Goal: Task Accomplishment & Management: Use online tool/utility

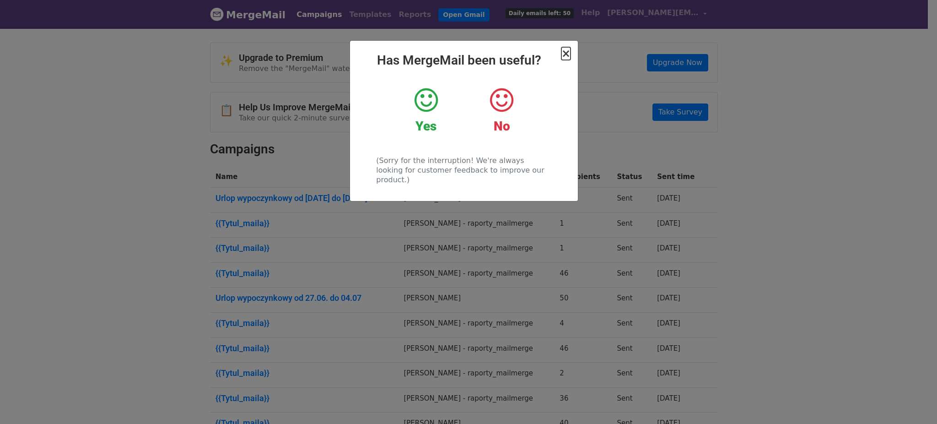
click at [566, 55] on span "×" at bounding box center [566, 53] width 9 height 13
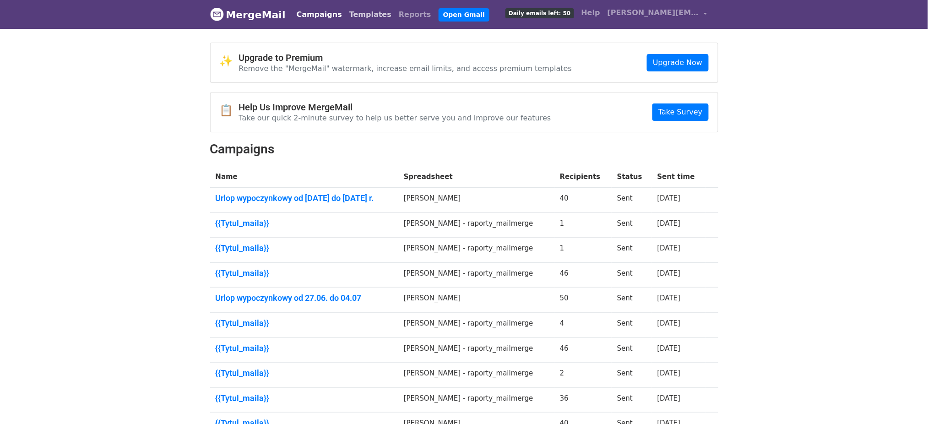
click at [347, 12] on link "Templates" at bounding box center [370, 14] width 49 height 18
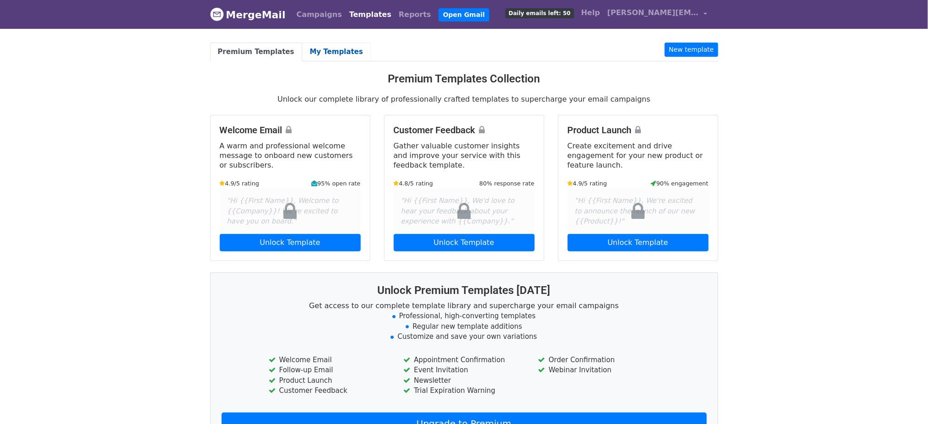
click at [323, 55] on link "My Templates" at bounding box center [336, 52] width 69 height 19
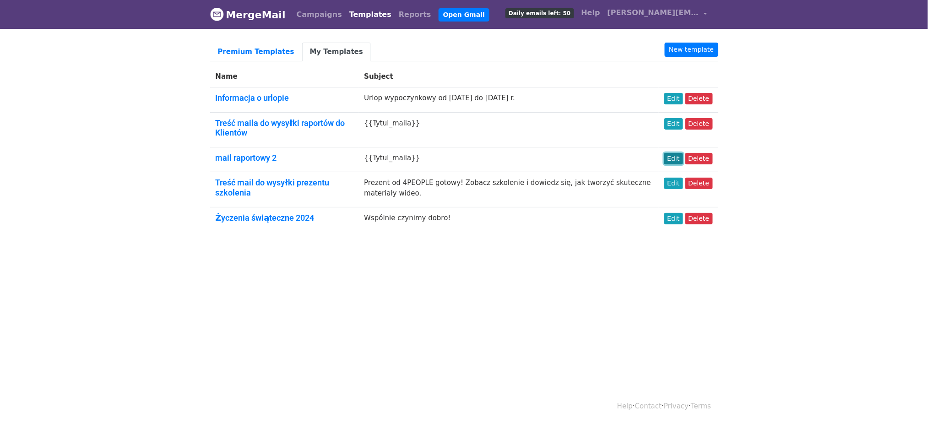
click at [674, 160] on link "Edit" at bounding box center [673, 158] width 19 height 11
click at [675, 124] on link "Edit" at bounding box center [673, 123] width 19 height 11
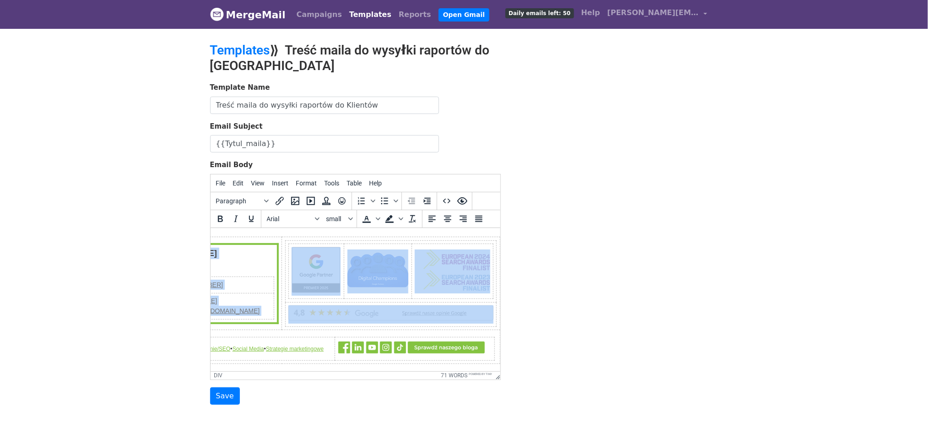
scroll to position [157, 148]
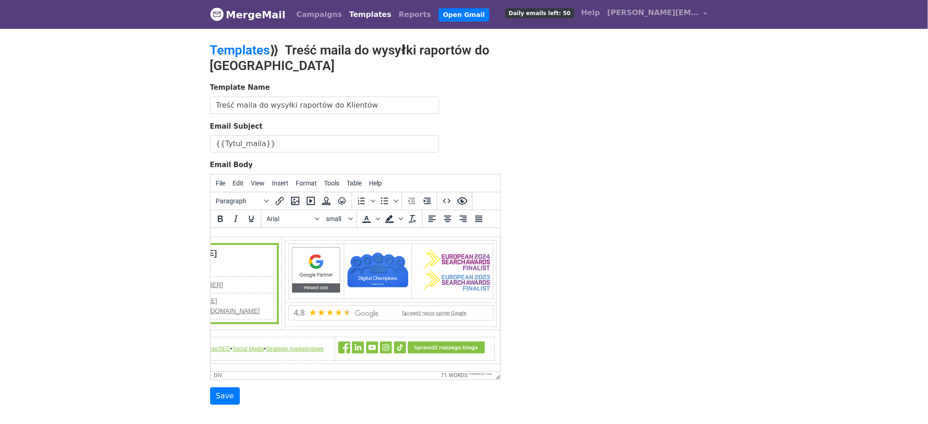
drag, startPoint x: 217, startPoint y: 238, endPoint x: 498, endPoint y: 345, distance: 299.9
click at [362, 345] on html "Dzień dobry, Przesyłam raport z naszych działań marketingowych w ostatnim miesi…" at bounding box center [217, 225] width 290 height 292
copy body "Dzień dobry, Przesyłam raport z naszych działań marketingowych w ostatnim miesi…"
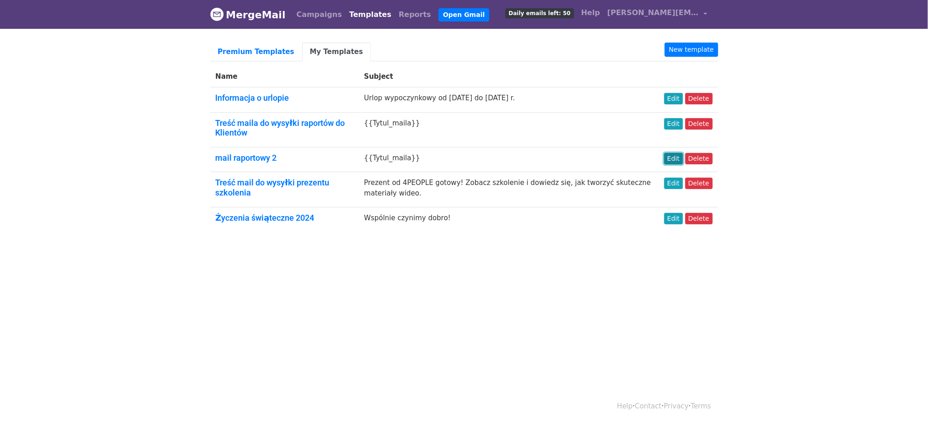
click at [674, 159] on link "Edit" at bounding box center [673, 158] width 19 height 11
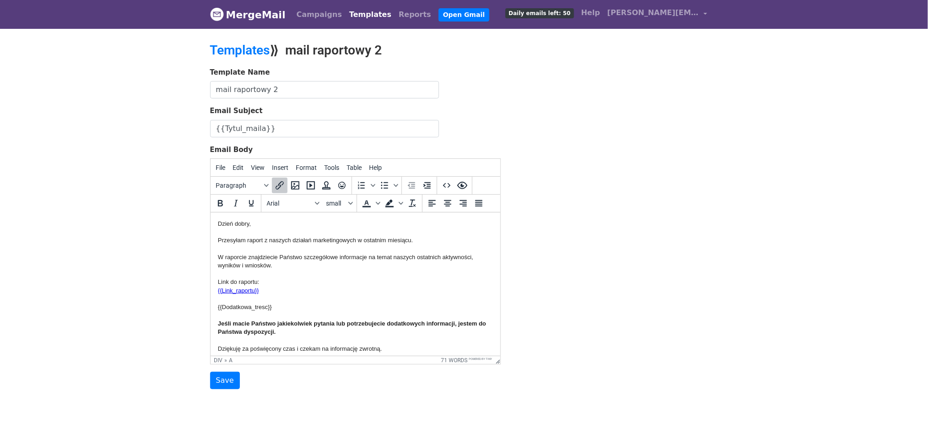
click at [279, 292] on div "{{Link_raportu}} {{Dodatkowa_tresc}} Jeśli macie Państwo jakiekolwiek pytania l…" at bounding box center [354, 311] width 275 height 50
click at [281, 291] on div "{{Link_raportu}}﻿ {{Dodatkowa_tresc}} Jeśli macie Państwo jakiekolwiek pytania …" at bounding box center [354, 311] width 275 height 50
click at [269, 290] on div "{{Link_raportu}}﻿ {{Dodatkowa_tresc}} Jeśli macie Państwo jakiekolwiek pytania …" at bounding box center [354, 311] width 275 height 50
click at [295, 277] on div "Dzień dobry, Przesyłam raport z naszych działań marketingowych w ostatnim miesi…" at bounding box center [354, 252] width 275 height 67
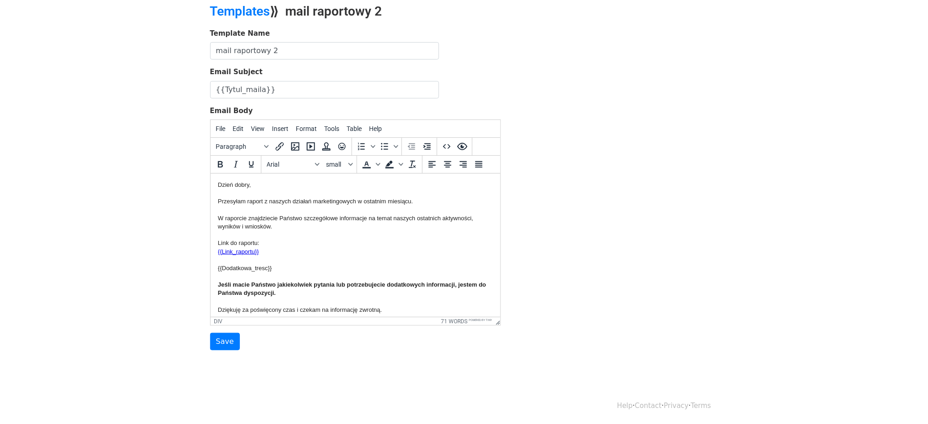
drag, startPoint x: 495, startPoint y: 203, endPoint x: 771, endPoint y: 377, distance: 326.9
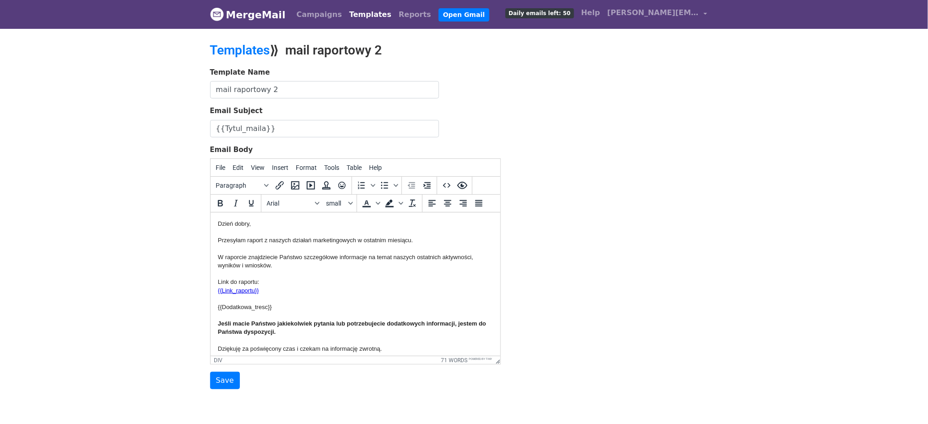
click at [279, 281] on div "Dzień dobry, Przesyłam raport z naszych działań marketingowych w ostatnim miesi…" at bounding box center [354, 252] width 275 height 67
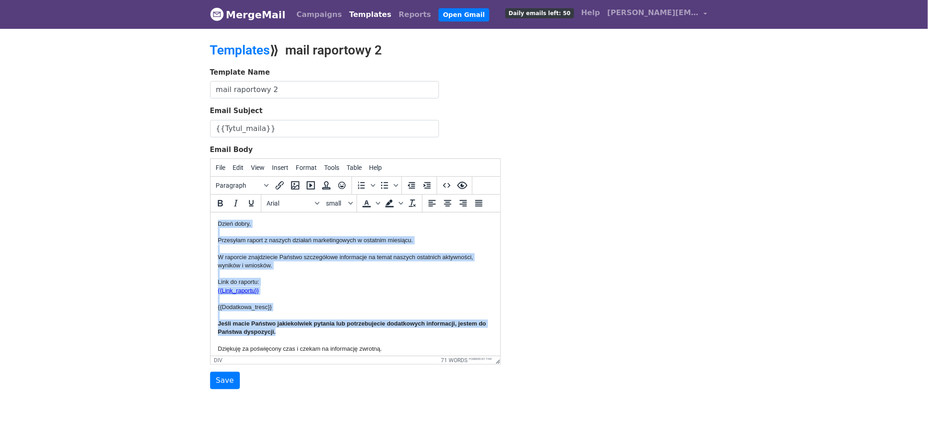
drag, startPoint x: 296, startPoint y: 331, endPoint x: 208, endPoint y: 225, distance: 137.5
click at [210, 225] on html "Dzień dobry, Przesyłam raport z naszych działań marketingowych w ostatnim miesi…" at bounding box center [355, 358] width 290 height 292
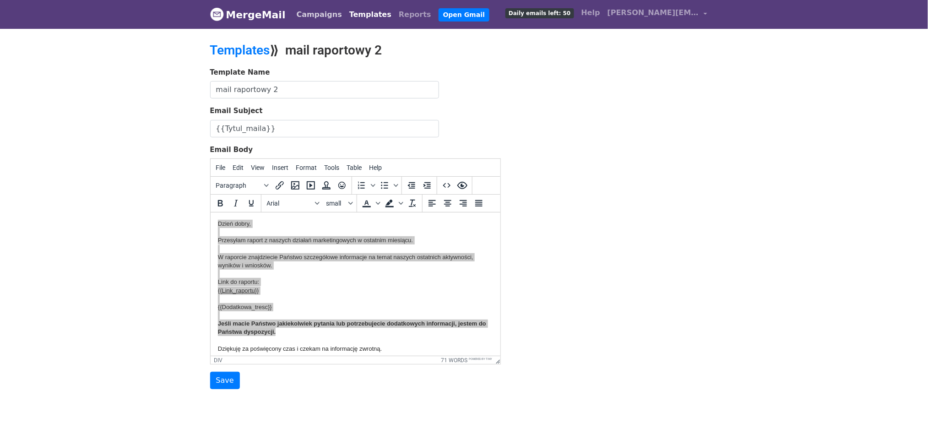
click at [316, 16] on link "Campaigns" at bounding box center [319, 14] width 53 height 18
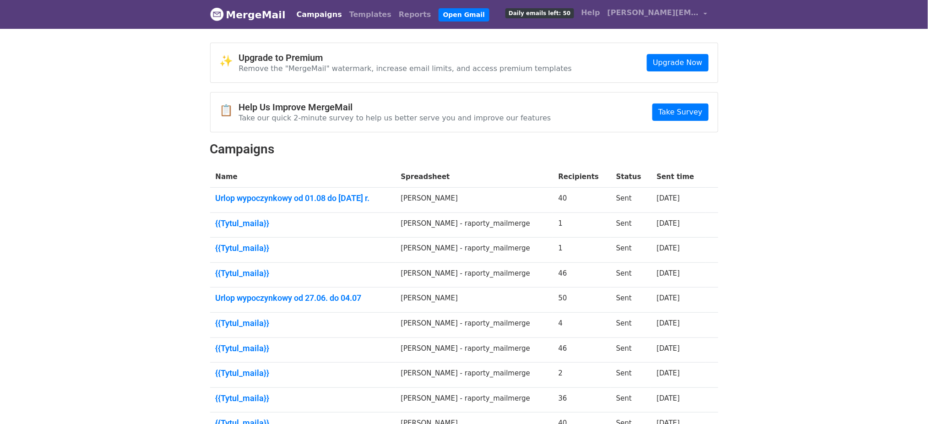
click at [474, 276] on td "[PERSON_NAME] - raporty_mailmerge" at bounding box center [473, 274] width 157 height 25
click at [252, 274] on link "{{Tytul_maila}}﻿" at bounding box center [303, 273] width 174 height 10
